Goal: Use online tool/utility: Utilize a website feature to perform a specific function

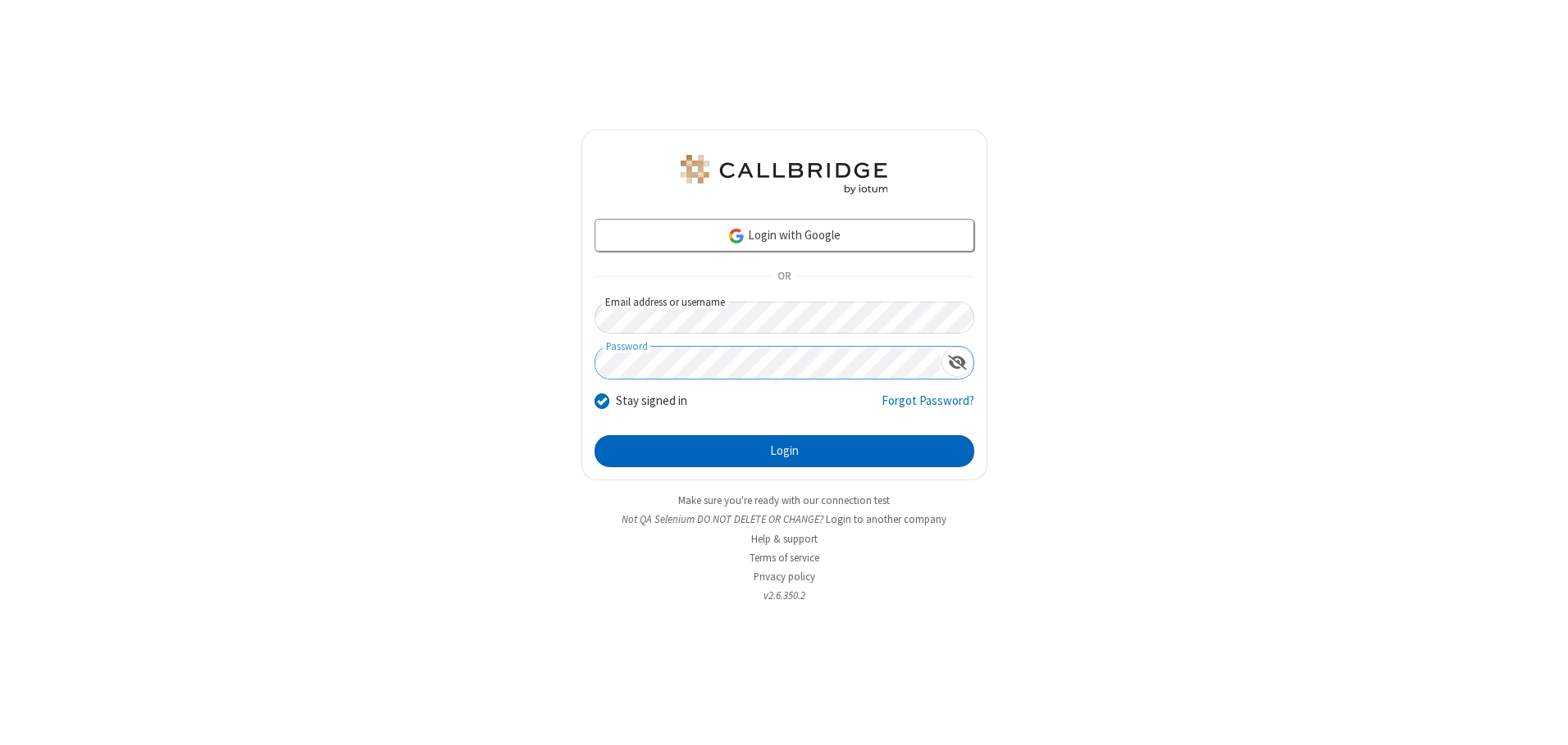
click at [784, 451] on button "Login" at bounding box center [784, 452] width 380 height 33
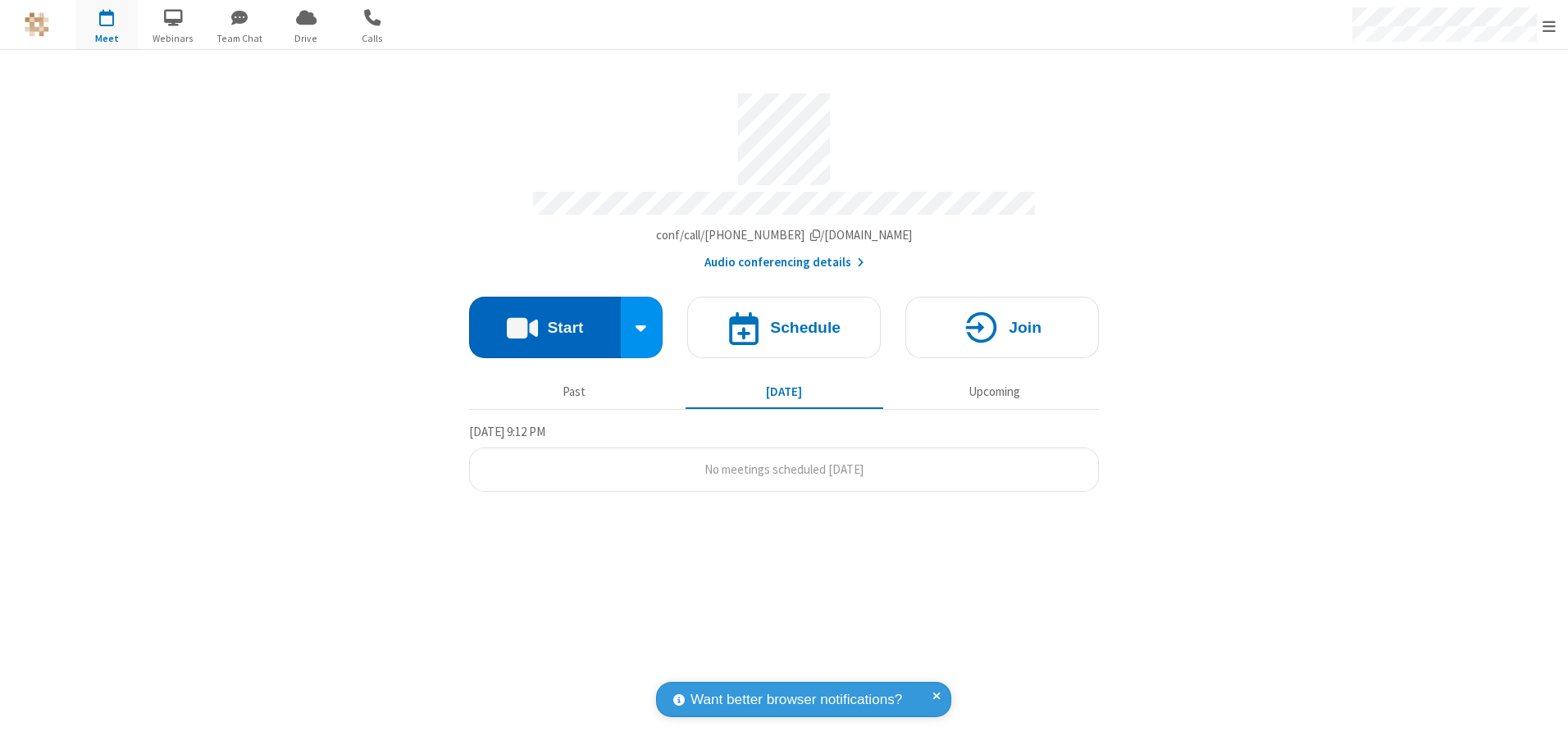
click at [544, 322] on button "Start" at bounding box center [544, 328] width 151 height 62
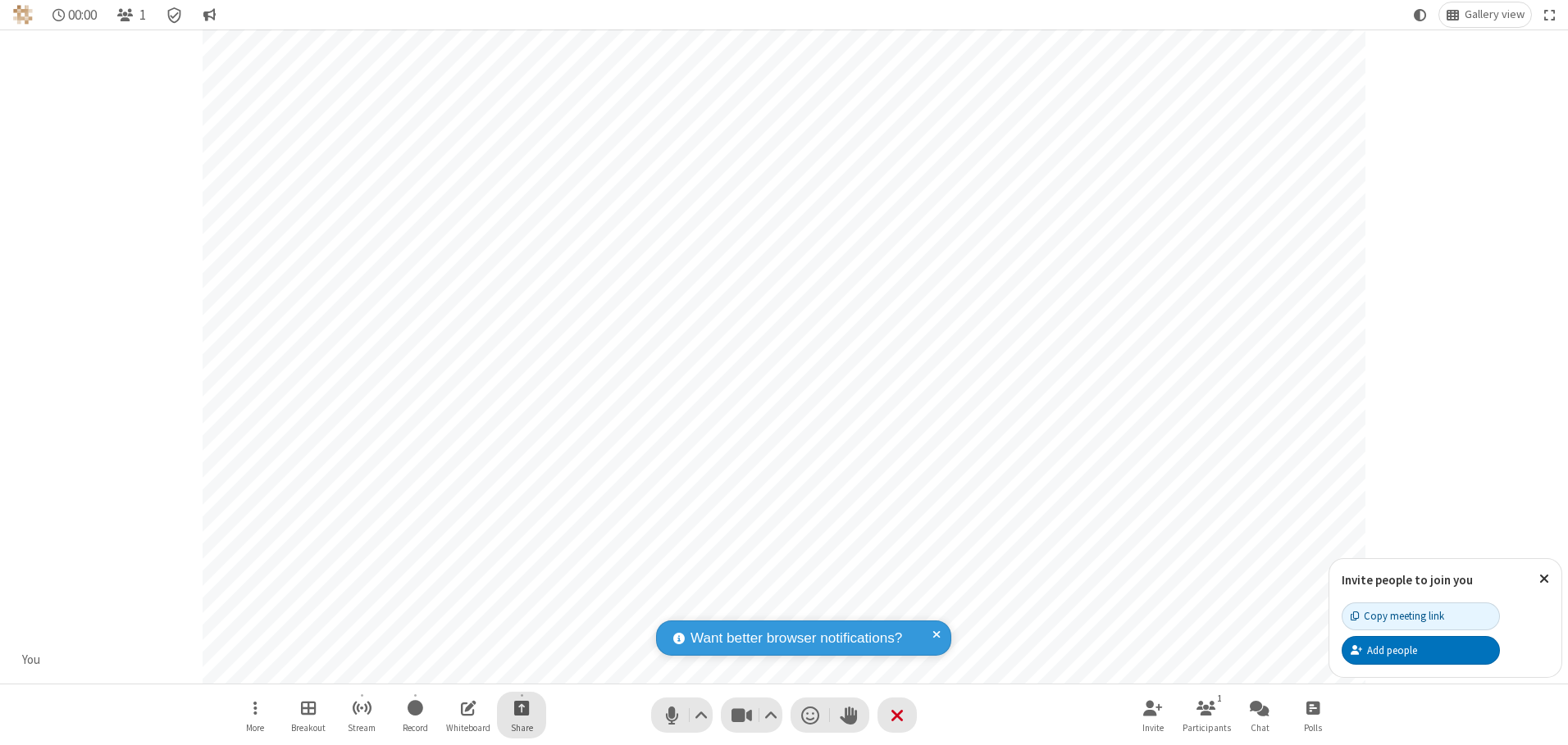
click at [522, 707] on span "Start sharing" at bounding box center [522, 708] width 15 height 21
click at [521, 607] on span "Share additional camera" at bounding box center [531, 611] width 121 height 14
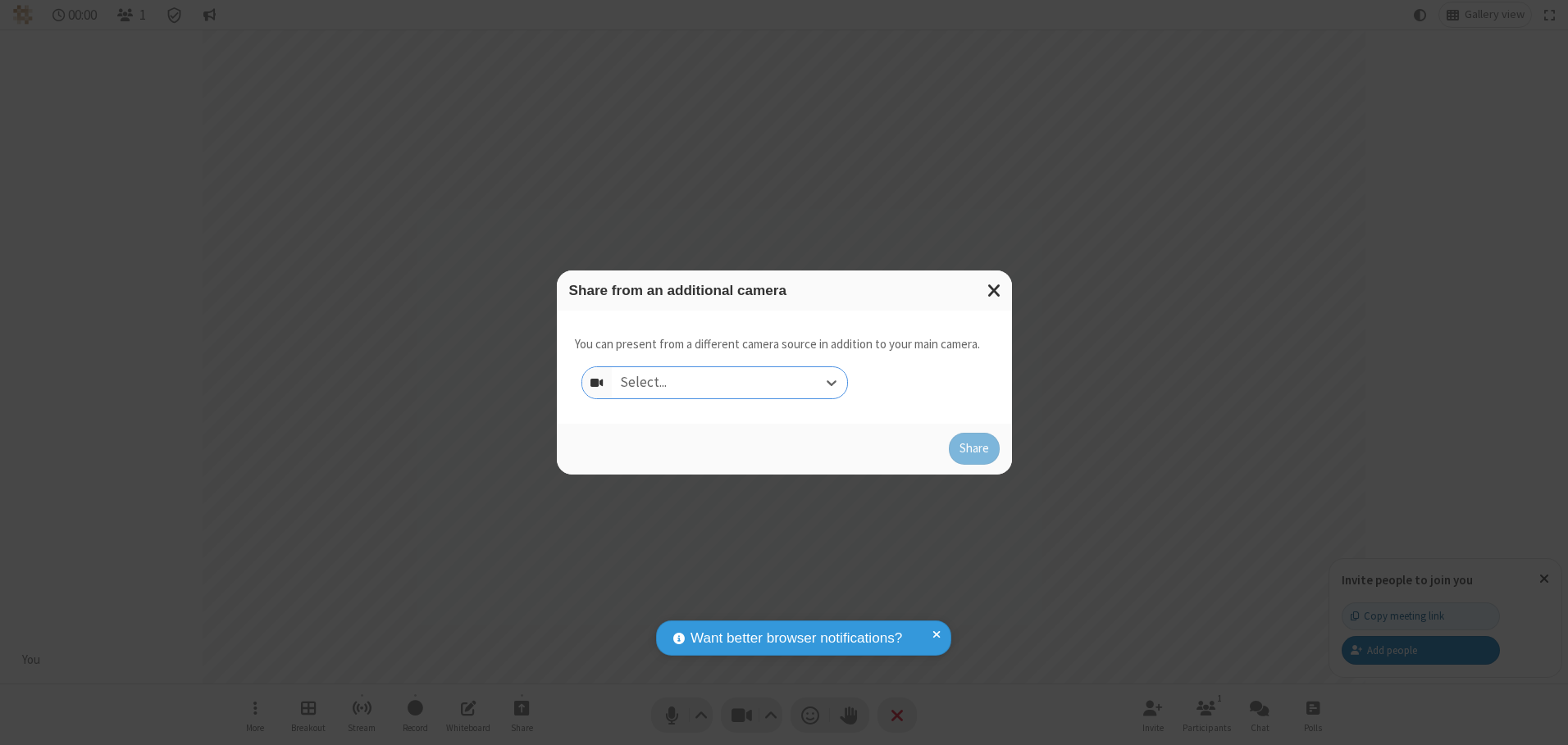
click at [729, 382] on div "Select..." at bounding box center [729, 382] width 235 height 31
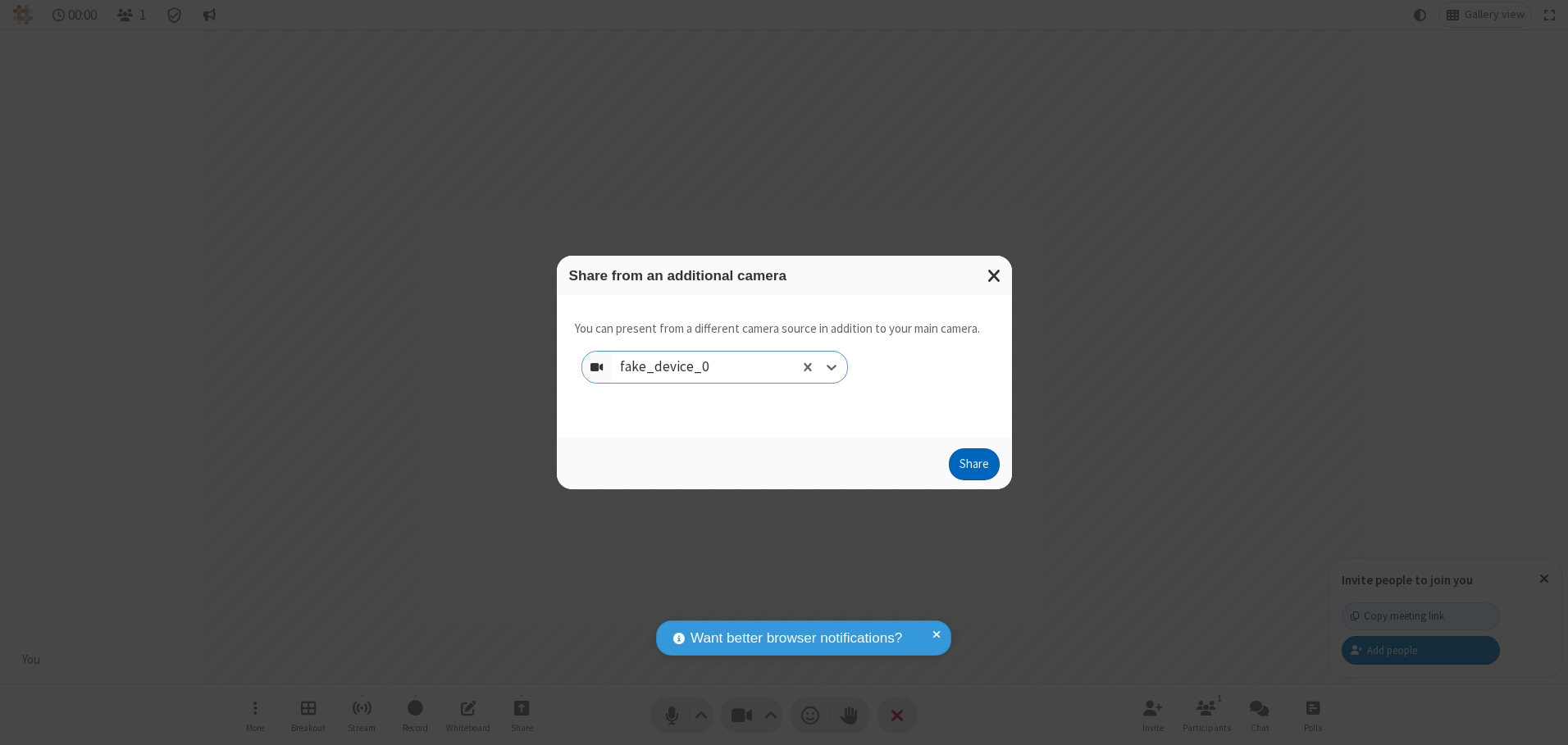
click at [973, 468] on button "Share" at bounding box center [973, 464] width 50 height 33
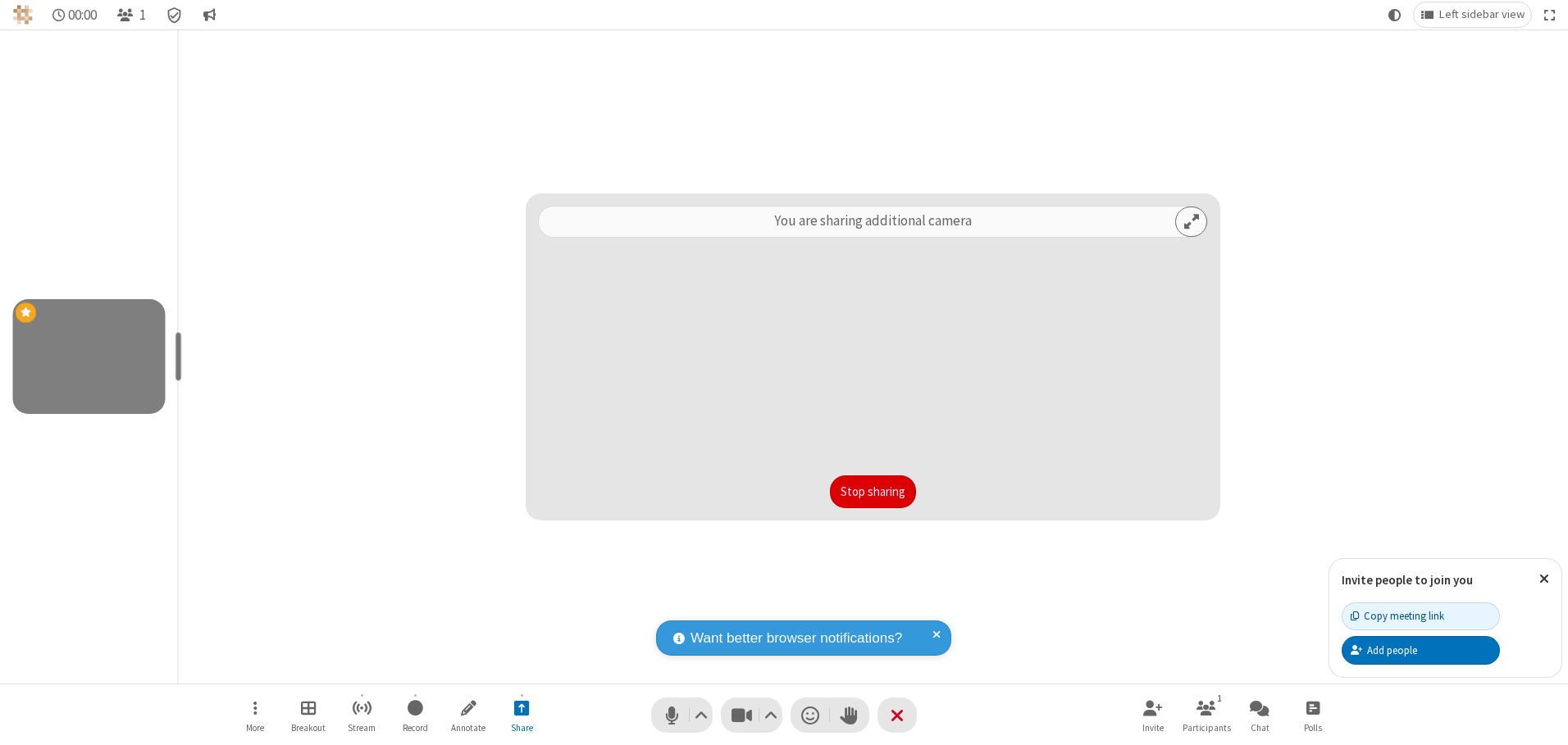
click at [873, 491] on button "Stop sharing" at bounding box center [873, 492] width 86 height 33
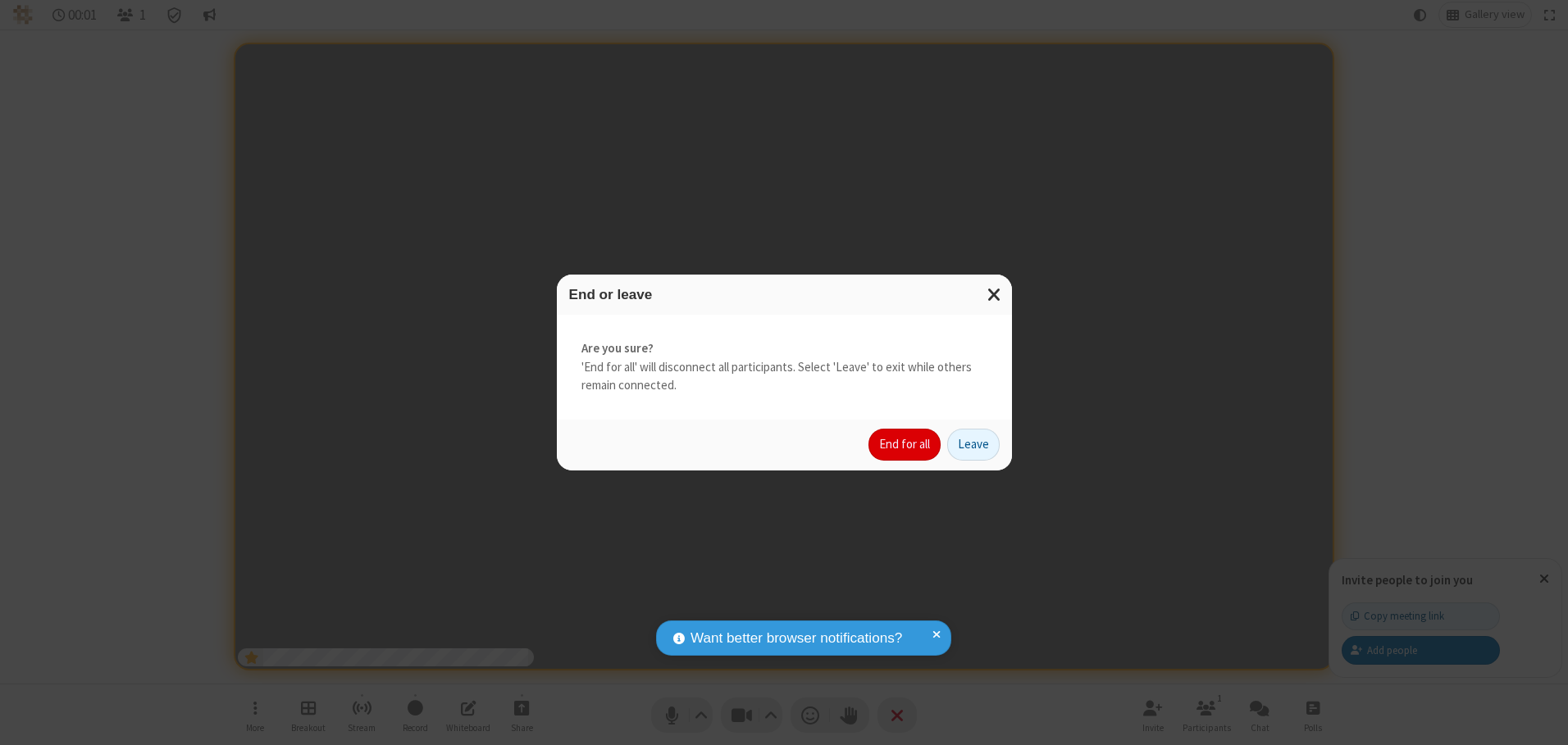
click at [905, 444] on button "End for all" at bounding box center [904, 445] width 72 height 33
